Goal: Task Accomplishment & Management: Use online tool/utility

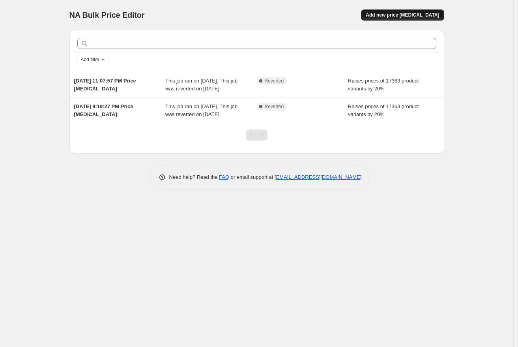
click at [413, 14] on span "Add new price change job" at bounding box center [402, 15] width 73 height 6
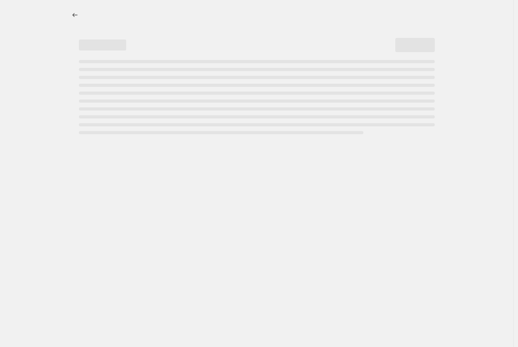
select select "percentage"
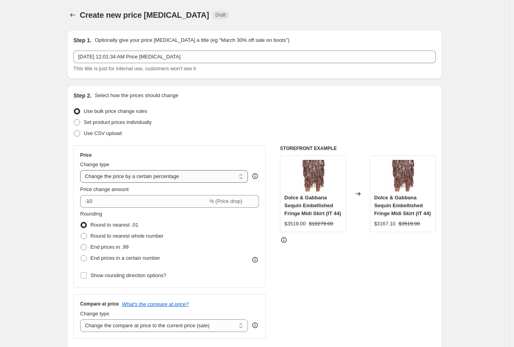
click at [211, 179] on select "Change the price to a certain amount Change the price by a certain amount Chang…" at bounding box center [164, 176] width 168 height 13
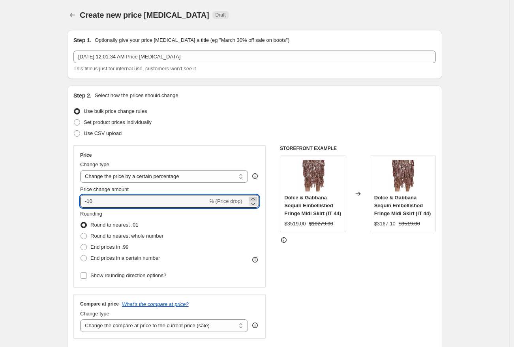
click at [254, 199] on icon at bounding box center [253, 199] width 4 height 2
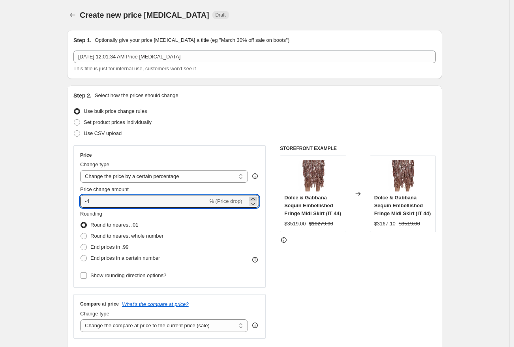
click at [254, 199] on icon at bounding box center [253, 199] width 4 height 2
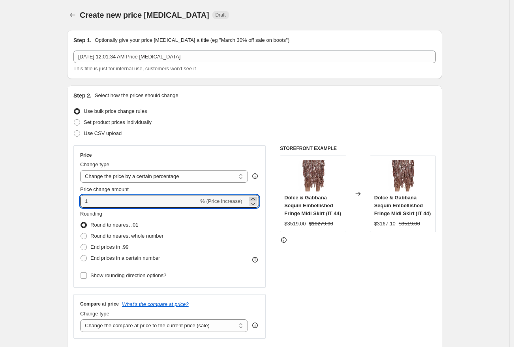
click at [254, 199] on icon at bounding box center [253, 199] width 4 height 2
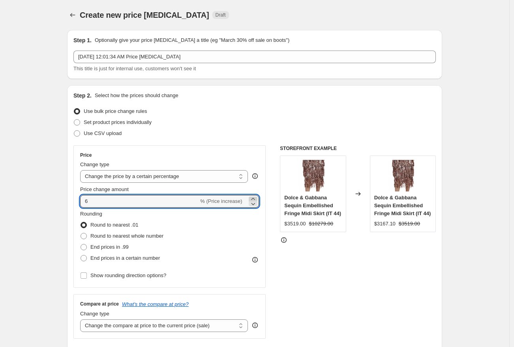
click at [254, 199] on icon at bounding box center [253, 199] width 4 height 2
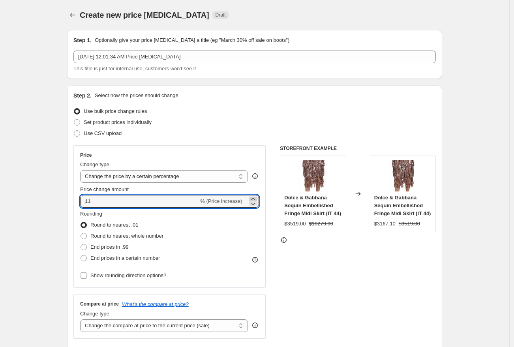
click at [254, 199] on icon at bounding box center [253, 199] width 4 height 2
click at [254, 198] on icon at bounding box center [253, 199] width 4 height 2
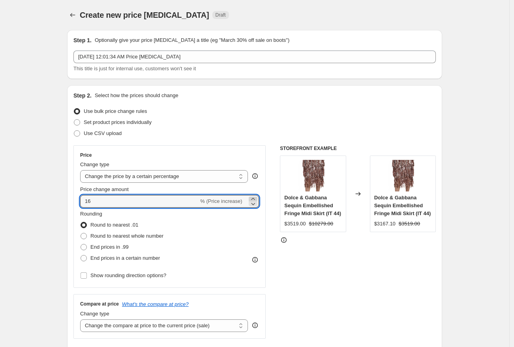
type input "17"
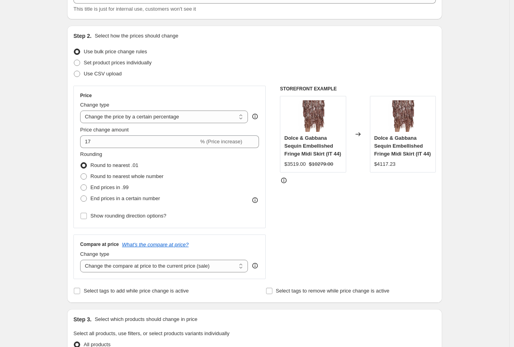
scroll to position [77, 0]
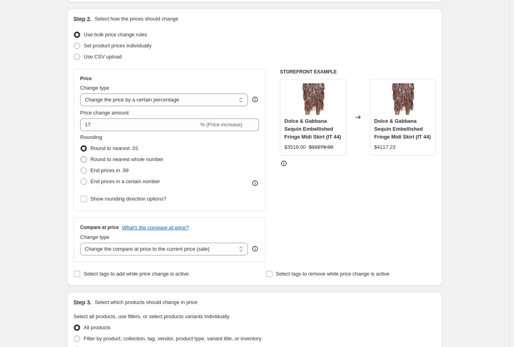
click at [87, 160] on span at bounding box center [83, 159] width 6 height 6
click at [81, 157] on input "Round to nearest whole number" at bounding box center [80, 156] width 0 height 0
radio input "true"
click at [87, 199] on input "Show rounding direction options?" at bounding box center [83, 199] width 6 height 6
checkbox input "true"
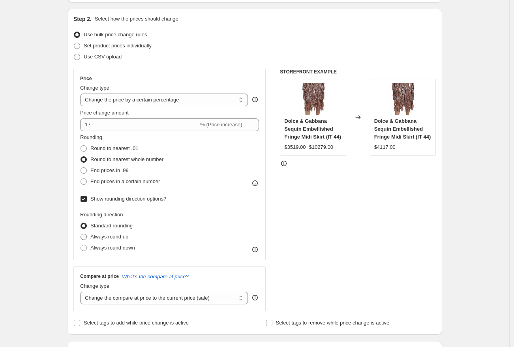
click at [128, 235] on span "Always round up" at bounding box center [109, 237] width 38 height 6
click at [81, 234] on input "Always round up" at bounding box center [80, 234] width 0 height 0
radio input "true"
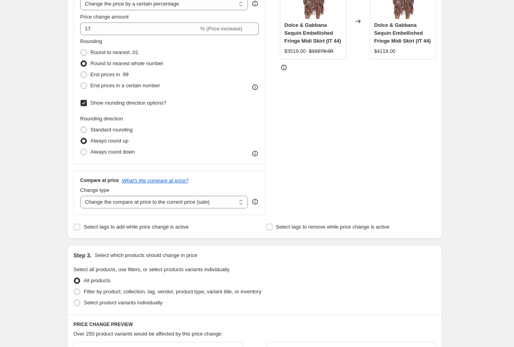
scroll to position [187, 0]
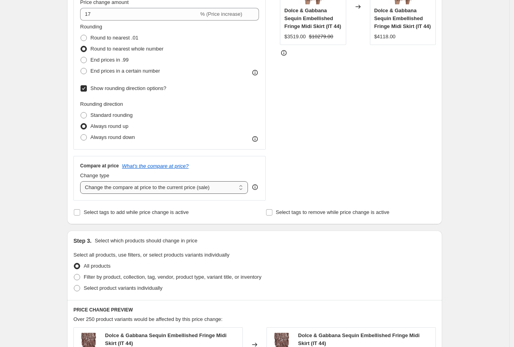
click at [189, 187] on select "Change the compare at price to the current price (sale) Change the compare at p…" at bounding box center [164, 187] width 168 height 13
click at [162, 186] on select "Change the compare at price to the current price (sale) Change the compare at p…" at bounding box center [164, 187] width 168 height 13
select select "no_change"
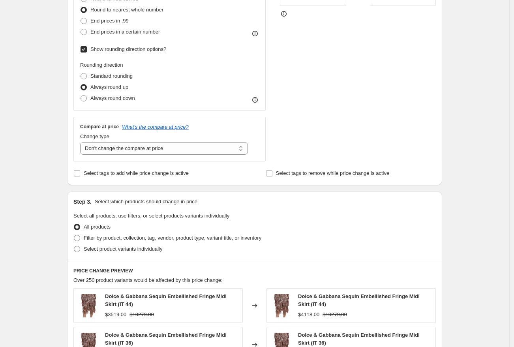
scroll to position [270, 0]
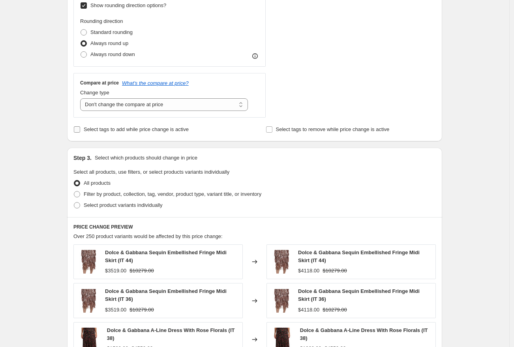
click at [176, 128] on span "Select tags to add while price change is active" at bounding box center [136, 129] width 105 height 6
click at [80, 128] on input "Select tags to add while price change is active" at bounding box center [77, 129] width 6 height 6
checkbox input "true"
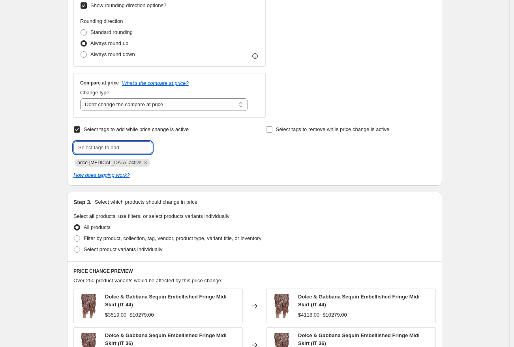
click at [142, 146] on input "text" at bounding box center [112, 147] width 79 height 13
type input "Tariffs included"
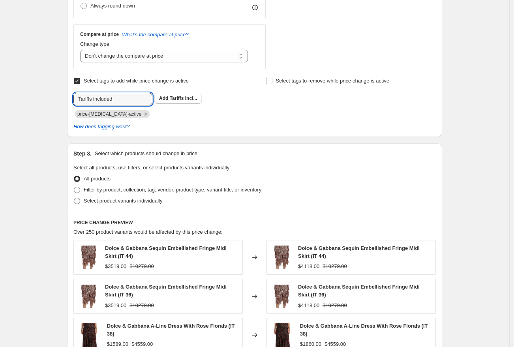
scroll to position [321, 0]
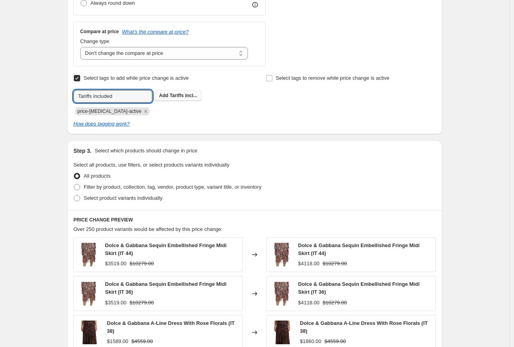
click at [183, 97] on span "Tariffs incl..." at bounding box center [184, 96] width 28 height 6
click at [79, 187] on span at bounding box center [77, 187] width 6 height 6
click at [74, 184] on input "Filter by product, collection, tag, vendor, product type, variant title, or inv…" at bounding box center [74, 184] width 0 height 0
radio input "true"
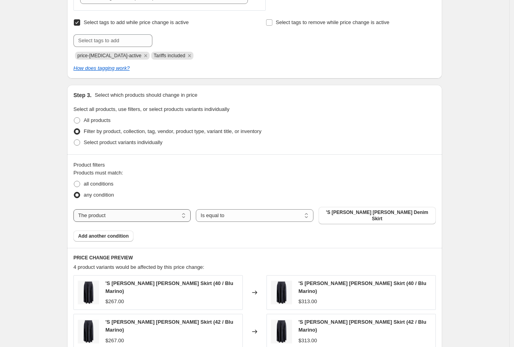
scroll to position [422, 0]
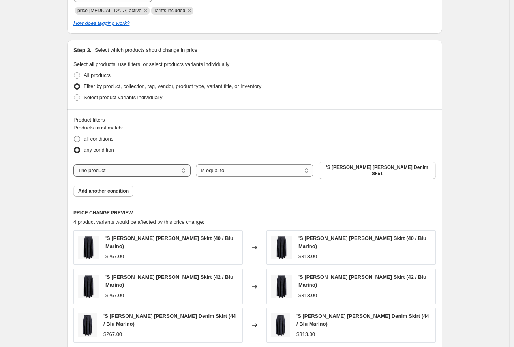
click at [157, 168] on select "The product The product's collection The product's tag The product's vendor The…" at bounding box center [131, 170] width 117 height 13
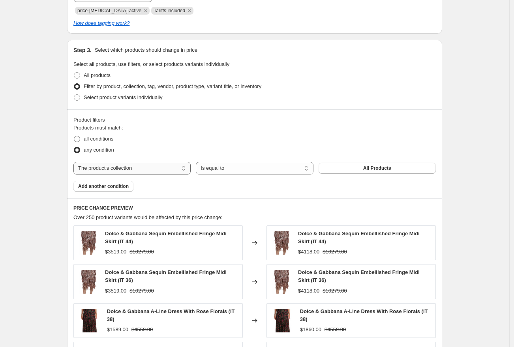
click at [160, 169] on select "The product The product's collection The product's tag The product's vendor The…" at bounding box center [131, 168] width 117 height 13
select select "tag"
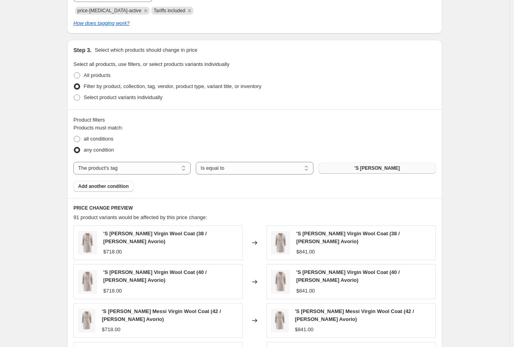
click at [369, 166] on span "'S Max Mara" at bounding box center [376, 168] width 45 height 6
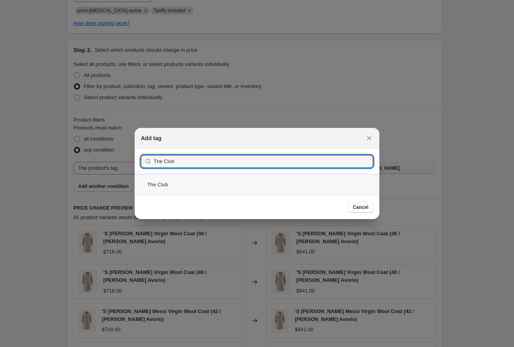
type input "The Club"
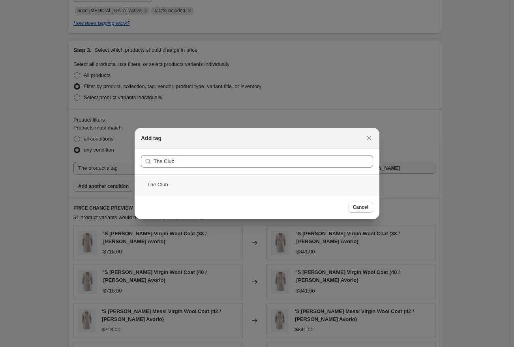
click at [238, 186] on div "The Club" at bounding box center [257, 184] width 245 height 21
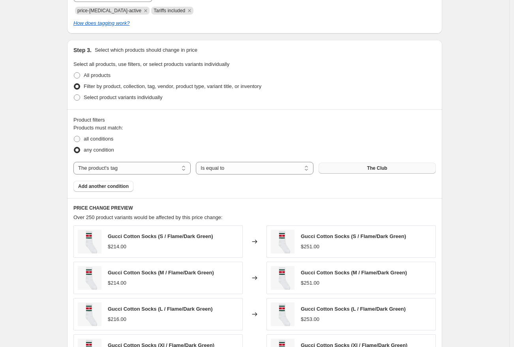
click at [125, 193] on div "Product filters Products must match: all conditions any condition The product T…" at bounding box center [254, 153] width 375 height 89
click at [123, 185] on span "Add another condition" at bounding box center [103, 186] width 51 height 6
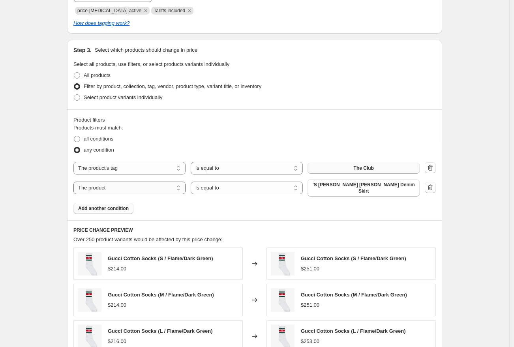
click at [160, 185] on select "The product The product's collection The product's tag The product's vendor The…" at bounding box center [129, 187] width 112 height 13
select select "tag"
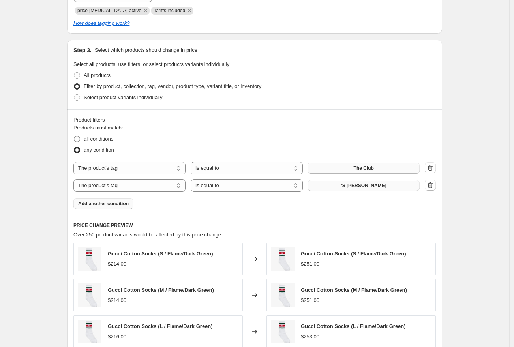
click at [368, 184] on span "'S Max Mara" at bounding box center [363, 185] width 45 height 6
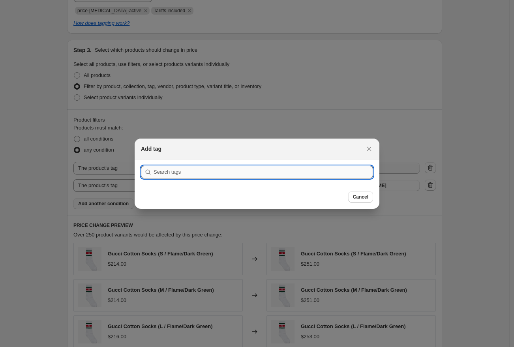
click at [294, 172] on input ":r2r:" at bounding box center [262, 172] width 219 height 13
click at [361, 198] on span "Cancel" at bounding box center [360, 197] width 15 height 6
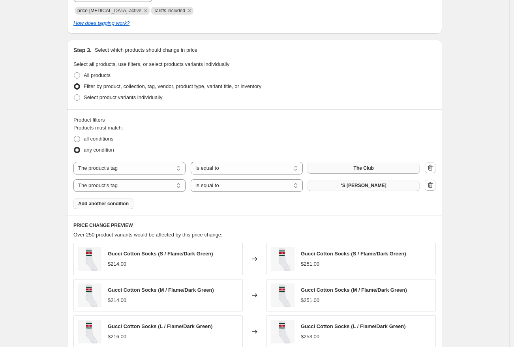
click at [372, 188] on span "'S Max Mara" at bounding box center [363, 185] width 45 height 6
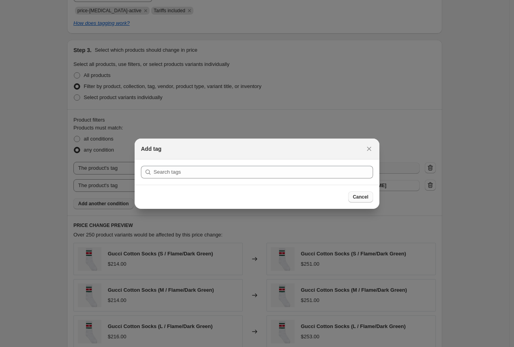
click at [354, 198] on span "Cancel" at bounding box center [360, 197] width 15 height 6
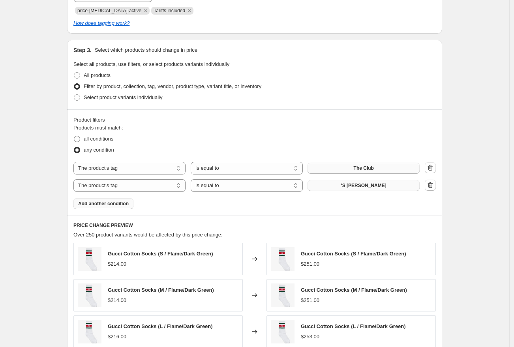
click at [379, 186] on span "'S Max Mara" at bounding box center [363, 185] width 45 height 6
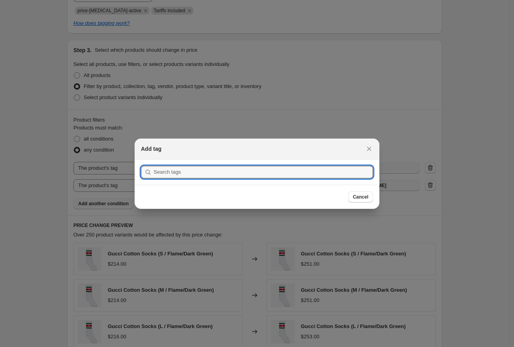
scroll to position [0, 0]
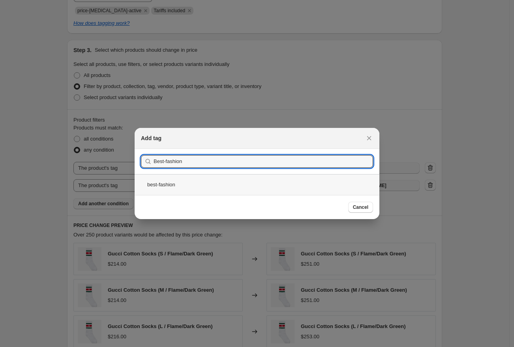
type input "Best-fashion"
click at [159, 183] on div "best-fashion" at bounding box center [257, 184] width 245 height 21
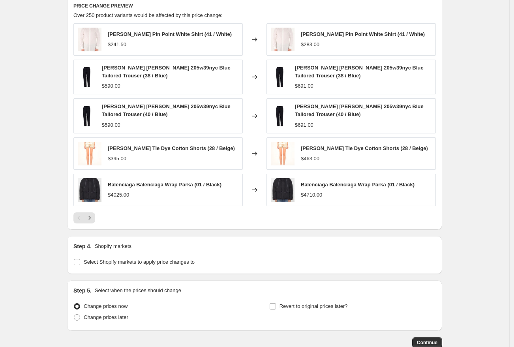
scroll to position [690, 0]
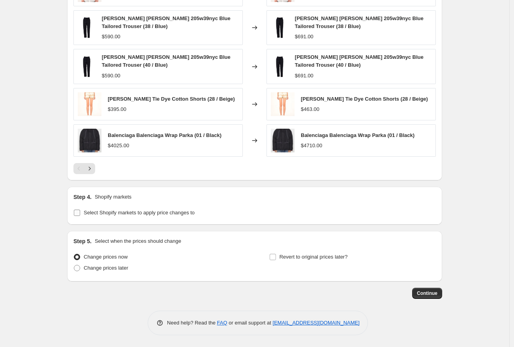
click at [80, 215] on input "Select Shopify markets to apply price changes to" at bounding box center [77, 213] width 6 height 6
checkbox input "true"
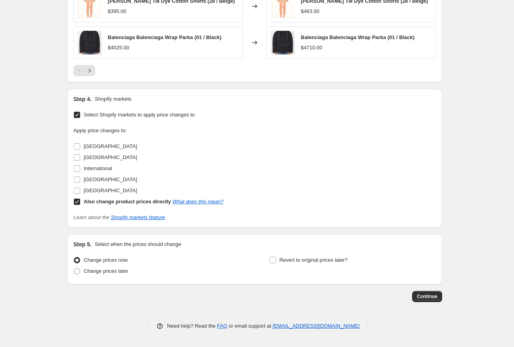
scroll to position [791, 0]
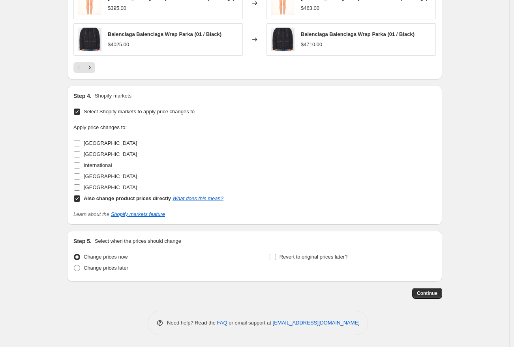
click at [79, 187] on input "United States" at bounding box center [77, 187] width 6 height 6
checkbox input "true"
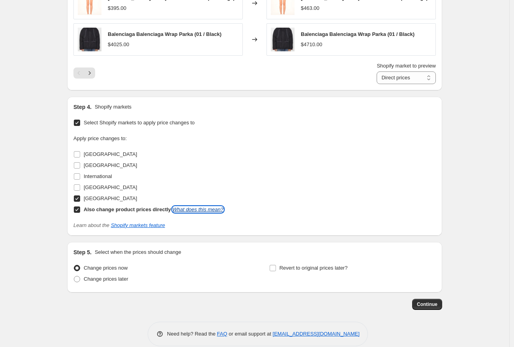
click at [215, 209] on link "What does this mean?" at bounding box center [197, 209] width 51 height 6
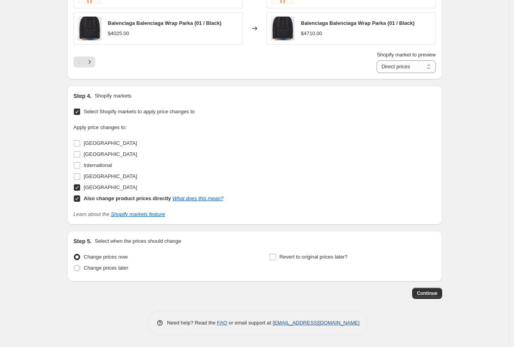
click at [79, 200] on input "Also change product prices directly What does this mean?" at bounding box center [77, 198] width 6 height 6
checkbox input "false"
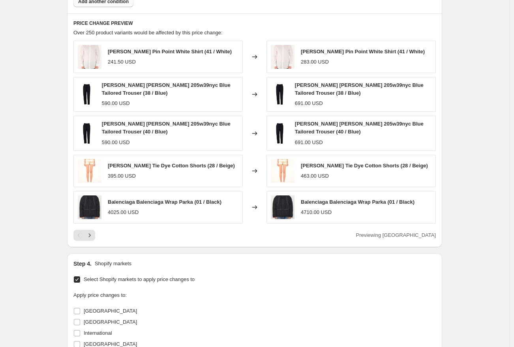
scroll to position [791, 0]
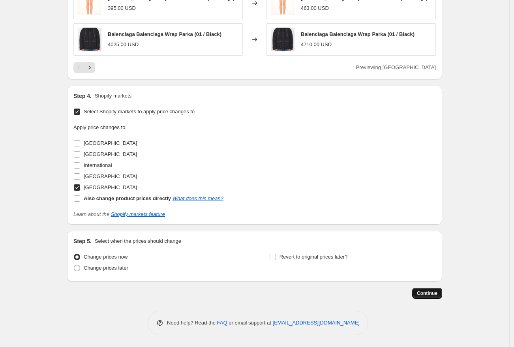
click at [428, 295] on span "Continue" at bounding box center [427, 293] width 21 height 6
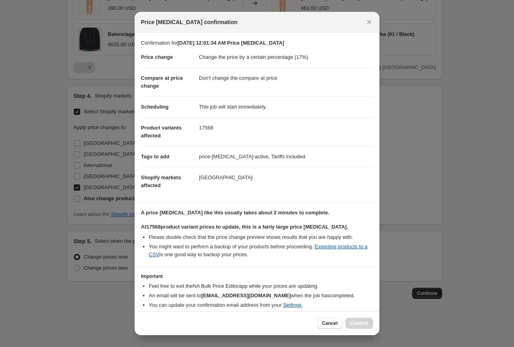
scroll to position [30, 0]
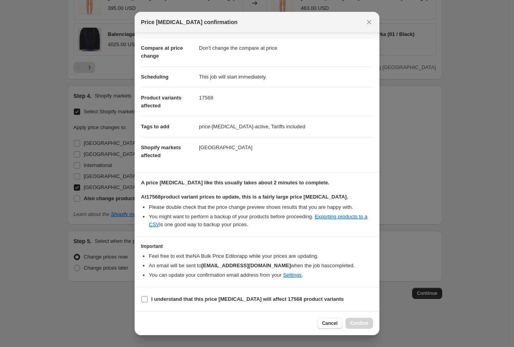
click at [146, 297] on input "I understand that this price change job will affect 17568 product variants" at bounding box center [144, 299] width 6 height 6
checkbox input "true"
click at [364, 320] on button "Confirm" at bounding box center [359, 323] width 28 height 11
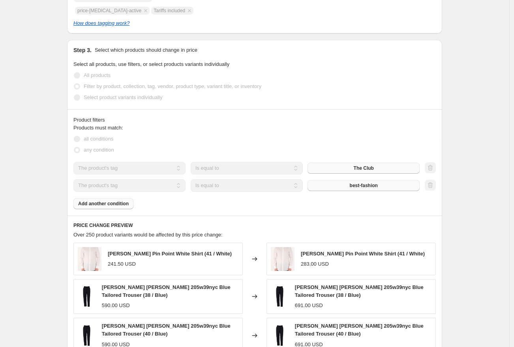
scroll to position [479, 0]
